Goal: Information Seeking & Learning: Learn about a topic

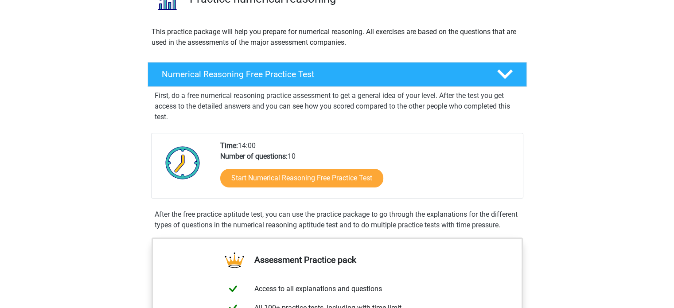
scroll to position [89, 0]
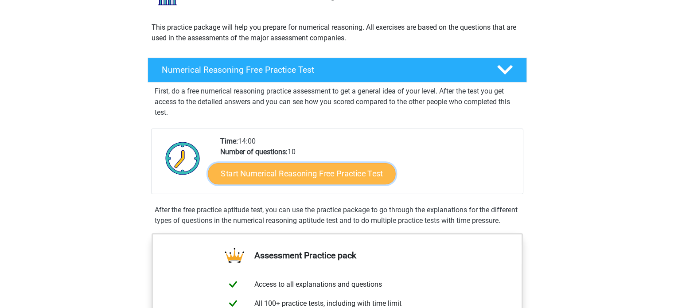
click at [289, 176] on link "Start Numerical Reasoning Free Practice Test" at bounding box center [301, 173] width 187 height 21
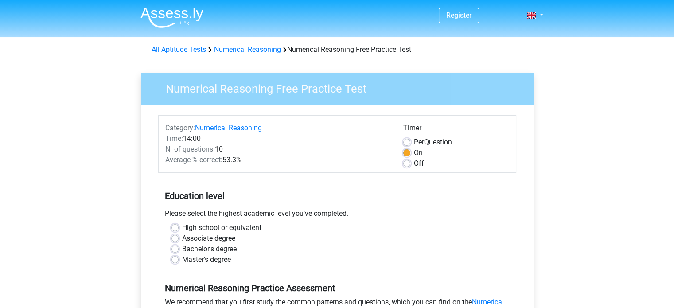
click at [182, 248] on label "Bachelor's degree" at bounding box center [209, 249] width 54 height 11
click at [176, 248] on input "Bachelor's degree" at bounding box center [174, 248] width 7 height 9
radio input "true"
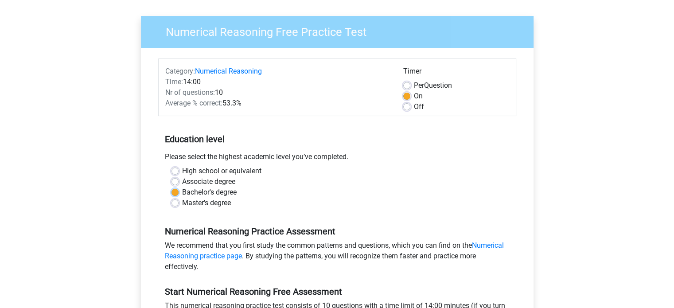
scroll to position [177, 0]
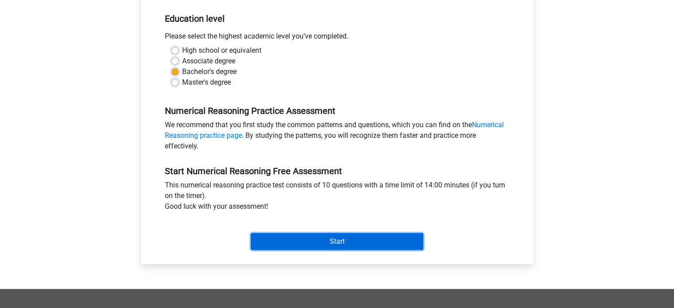
click at [318, 241] on input "Start" at bounding box center [337, 241] width 172 height 17
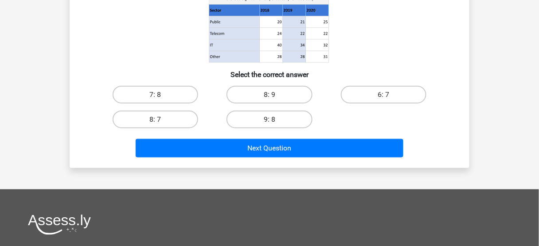
scroll to position [142, 0]
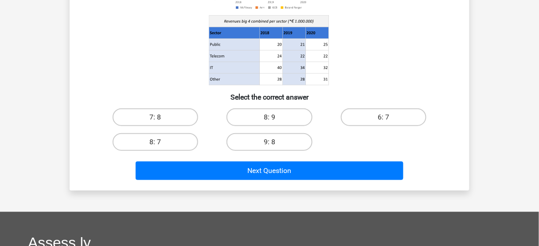
click at [271, 144] on input "9: 8" at bounding box center [272, 145] width 6 height 6
radio input "true"
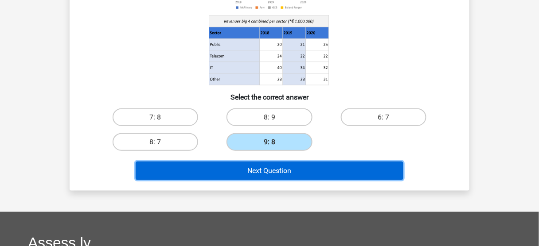
click at [265, 171] on button "Next Question" at bounding box center [270, 171] width 268 height 19
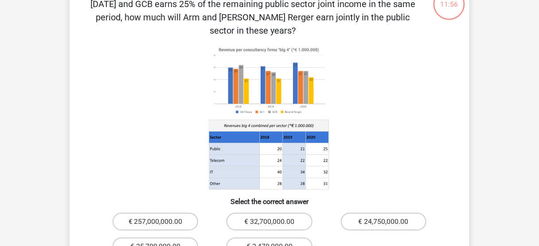
scroll to position [5, 0]
